Goal: Information Seeking & Learning: Learn about a topic

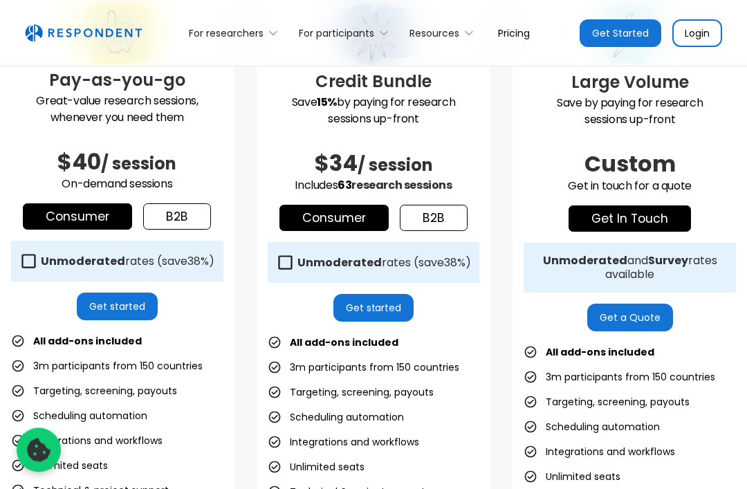
click at [47, 213] on link "Consumer" at bounding box center [77, 217] width 109 height 26
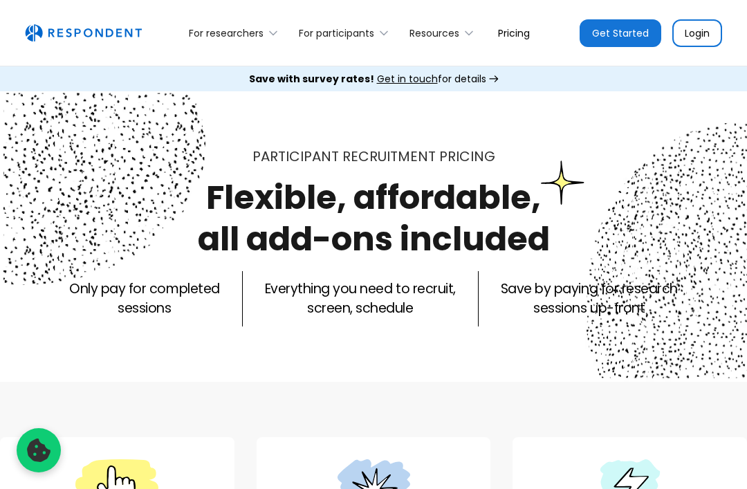
click at [193, 21] on div "For researchers" at bounding box center [236, 33] width 110 height 33
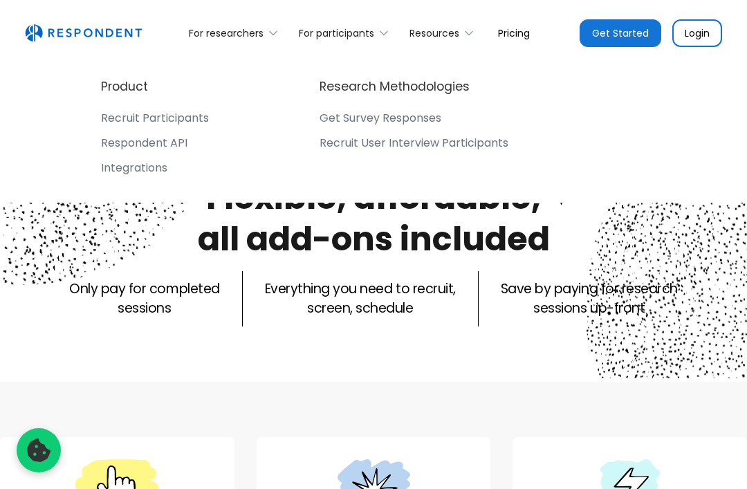
click at [107, 76] on div "Product Recruit Participants Respondent API Integrations Research Methodologies…" at bounding box center [373, 129] width 681 height 147
click at [104, 71] on div "Product Recruit Participants Respondent API Integrations Research Methodologies…" at bounding box center [373, 129] width 681 height 147
click at [114, 76] on div "Product Recruit Participants Respondent API Integrations Research Methodologies…" at bounding box center [373, 129] width 681 height 147
click at [118, 82] on h4 "Product" at bounding box center [124, 86] width 47 height 17
click at [120, 84] on h4 "Product" at bounding box center [124, 86] width 47 height 17
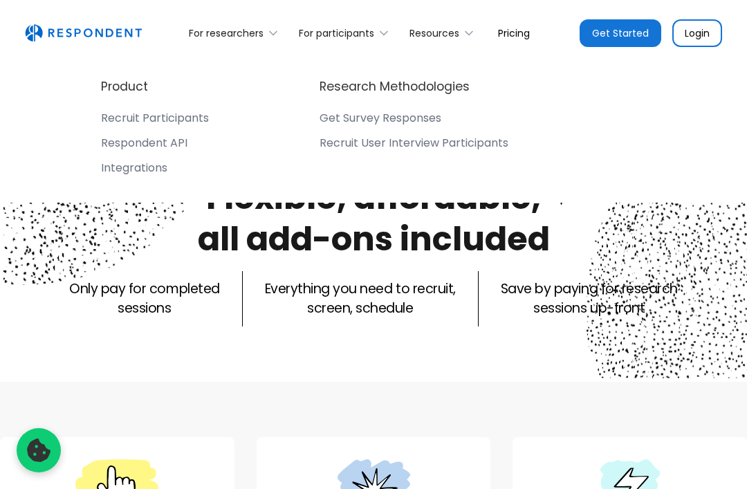
click at [203, 31] on div "For researchers" at bounding box center [226, 33] width 75 height 14
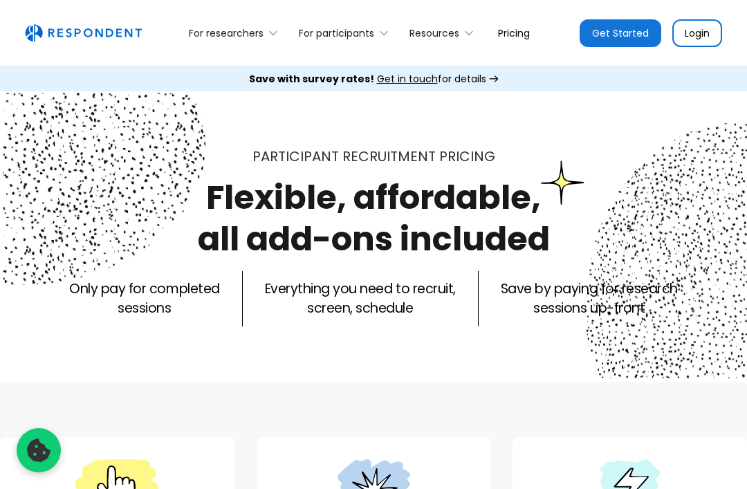
click at [203, 21] on div "For researchers" at bounding box center [236, 33] width 110 height 33
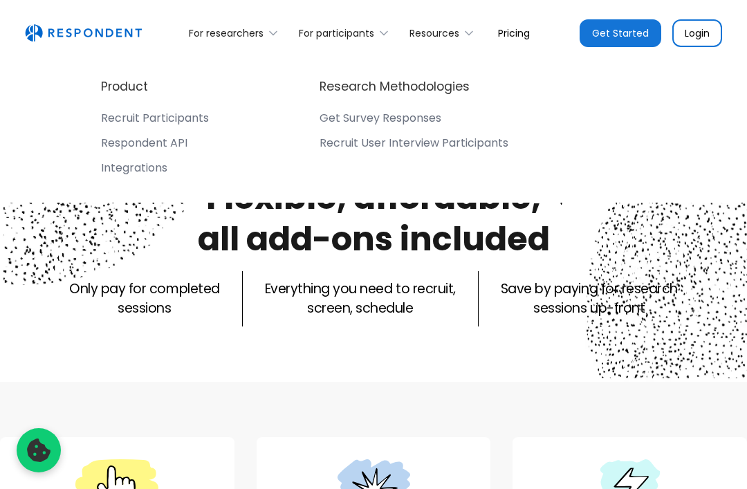
click at [198, 22] on div "For researchers" at bounding box center [236, 33] width 110 height 33
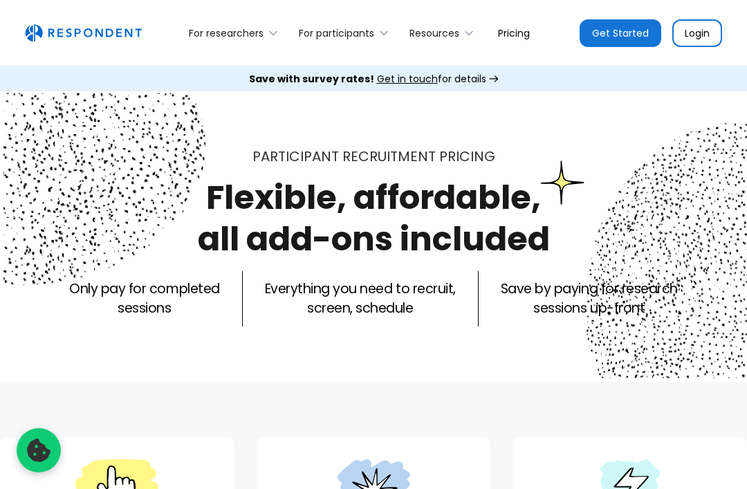
click at [196, 26] on div "For researchers" at bounding box center [226, 33] width 75 height 14
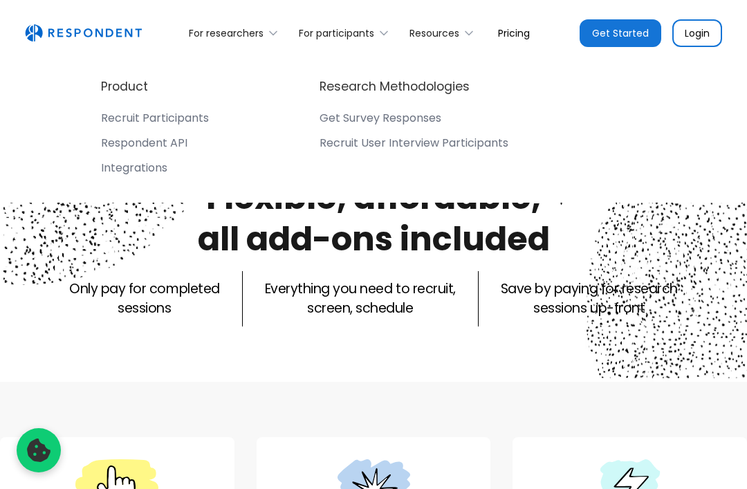
click at [125, 80] on h4 "Product" at bounding box center [124, 86] width 47 height 17
click at [121, 120] on div "Recruit Participants" at bounding box center [155, 118] width 108 height 14
